Goal: Book appointment/travel/reservation

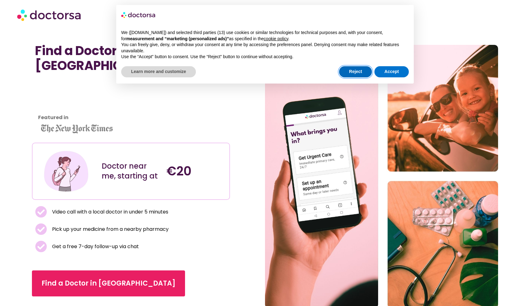
click at [361, 71] on button "Reject" at bounding box center [355, 71] width 33 height 11
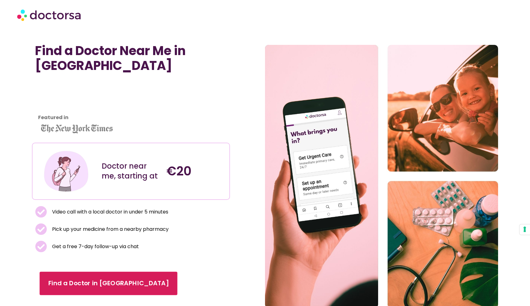
click at [92, 283] on span "Find a Doctor in Berlin" at bounding box center [108, 283] width 121 height 9
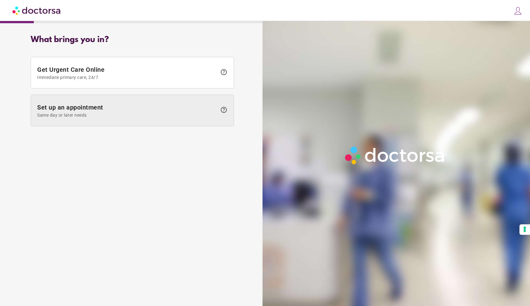
click at [94, 108] on span "Set up an appointment Same day or later needs" at bounding box center [127, 111] width 180 height 14
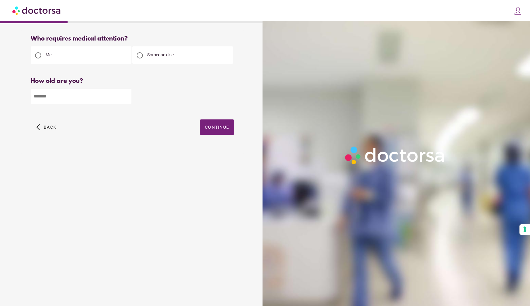
type input "*"
click at [126, 96] on input "*" at bounding box center [81, 96] width 101 height 15
type input "**"
click at [216, 131] on span "button" at bounding box center [217, 127] width 34 height 15
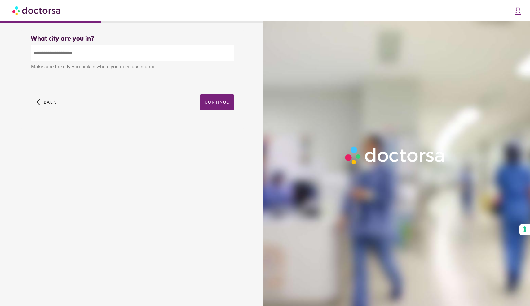
click at [78, 56] on input "text" at bounding box center [132, 53] width 203 height 15
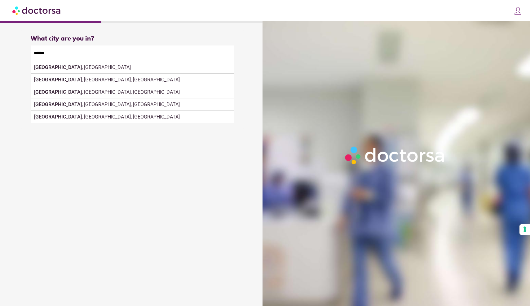
drag, startPoint x: 78, startPoint y: 56, endPoint x: 124, endPoint y: 68, distance: 47.2
click at [124, 68] on div "Make sure the city you pick is where you need assistance." at bounding box center [132, 68] width 203 height 14
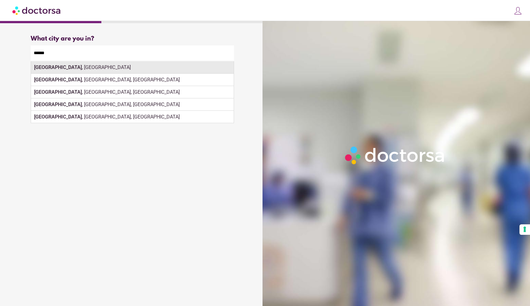
click at [38, 67] on strong "[GEOGRAPHIC_DATA]" at bounding box center [58, 67] width 48 height 6
type input "**********"
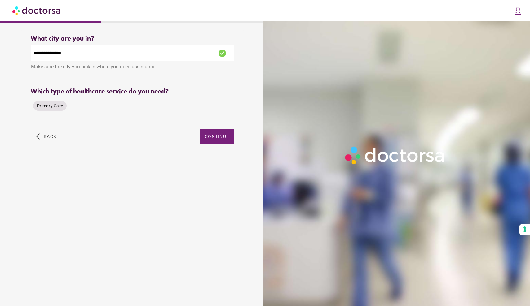
click at [40, 107] on span "Primary Care" at bounding box center [50, 105] width 26 height 5
